Goal: Transaction & Acquisition: Purchase product/service

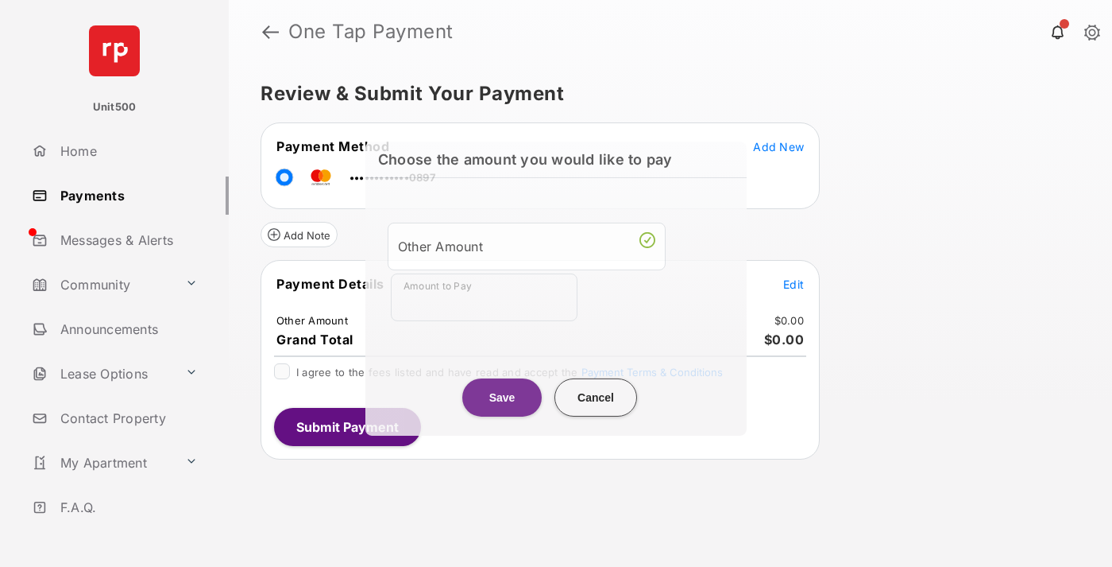
click at [527, 243] on div "Other Amount" at bounding box center [526, 245] width 257 height 27
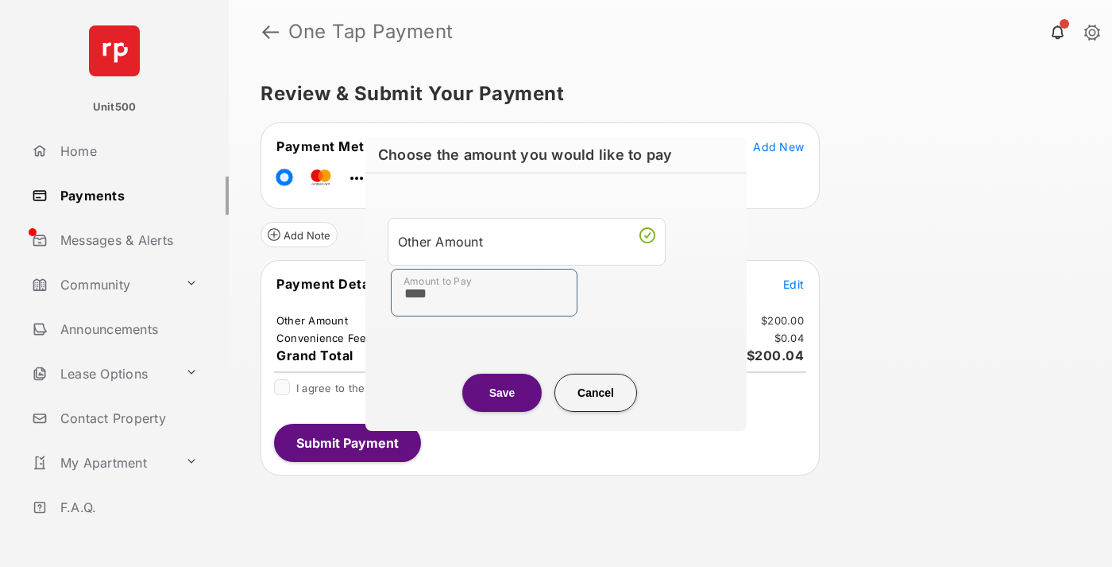
type input "****"
click at [502, 392] on button "Save" at bounding box center [501, 392] width 79 height 38
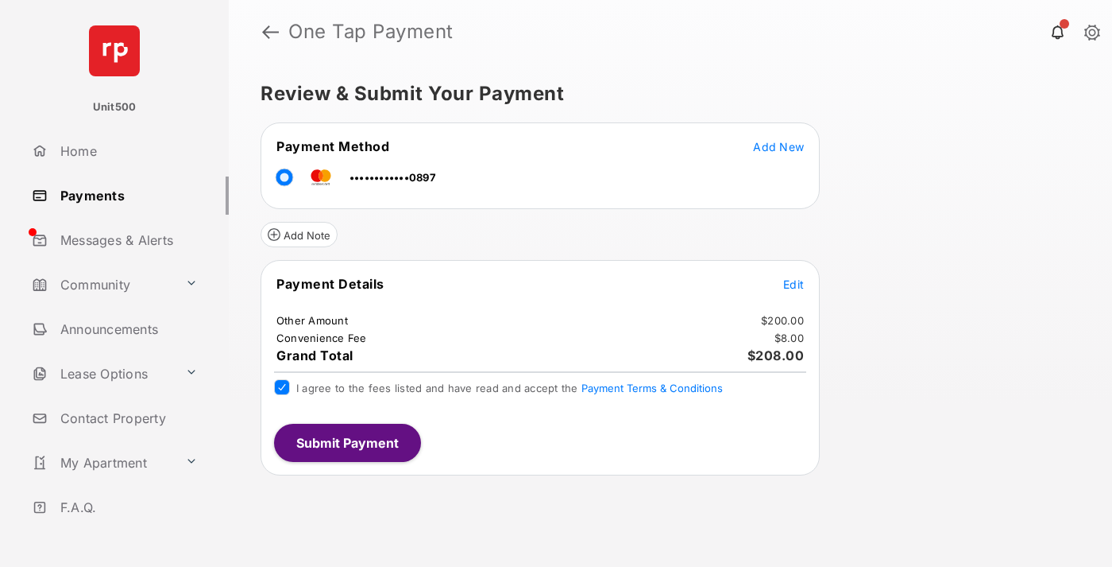
click at [346, 442] on button "Submit Payment" at bounding box center [347, 442] width 147 height 38
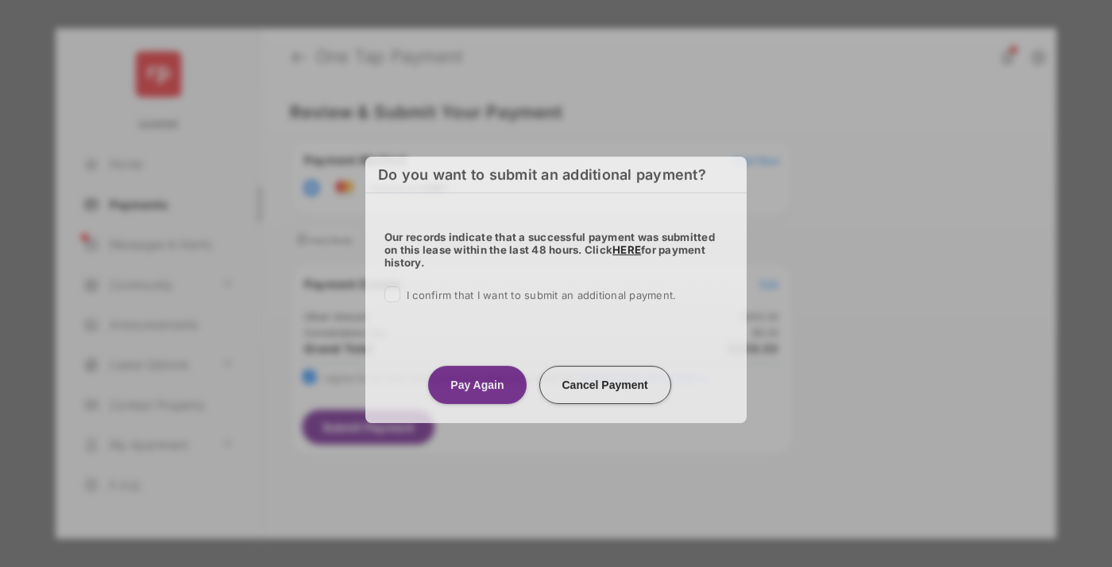
click at [477, 384] on button "Pay Again" at bounding box center [477, 384] width 98 height 38
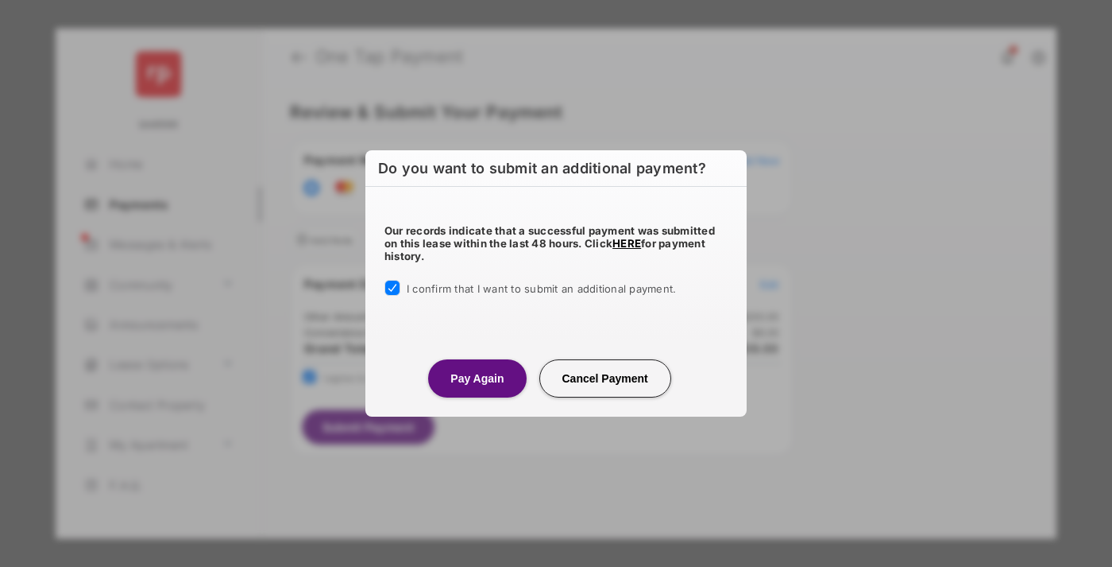
click at [477, 377] on button "Pay Again" at bounding box center [477, 378] width 98 height 38
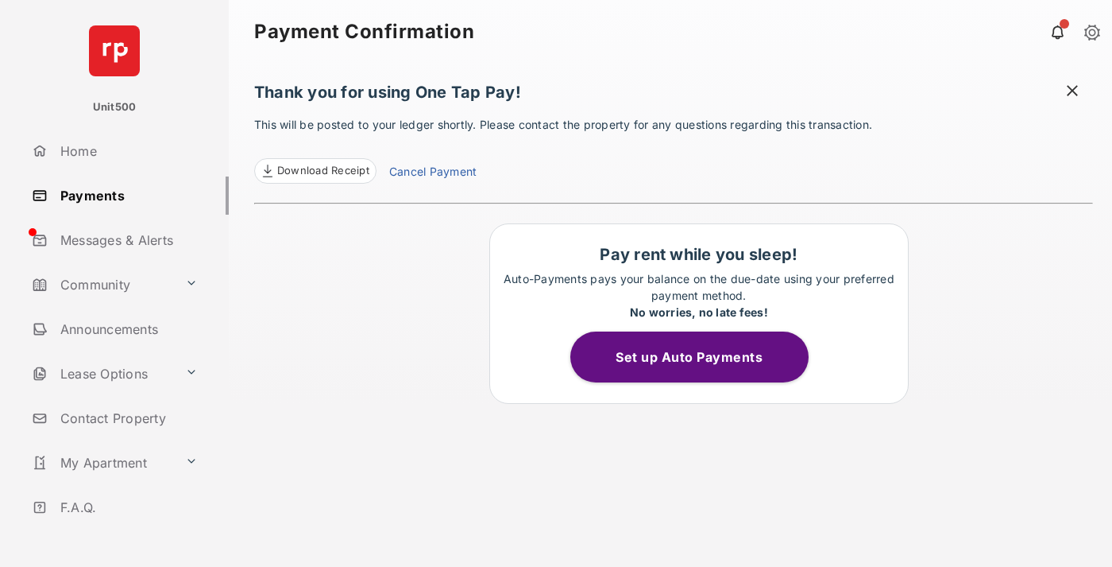
click at [1073, 92] on span at bounding box center [1073, 93] width 16 height 20
